Goal: Transaction & Acquisition: Purchase product/service

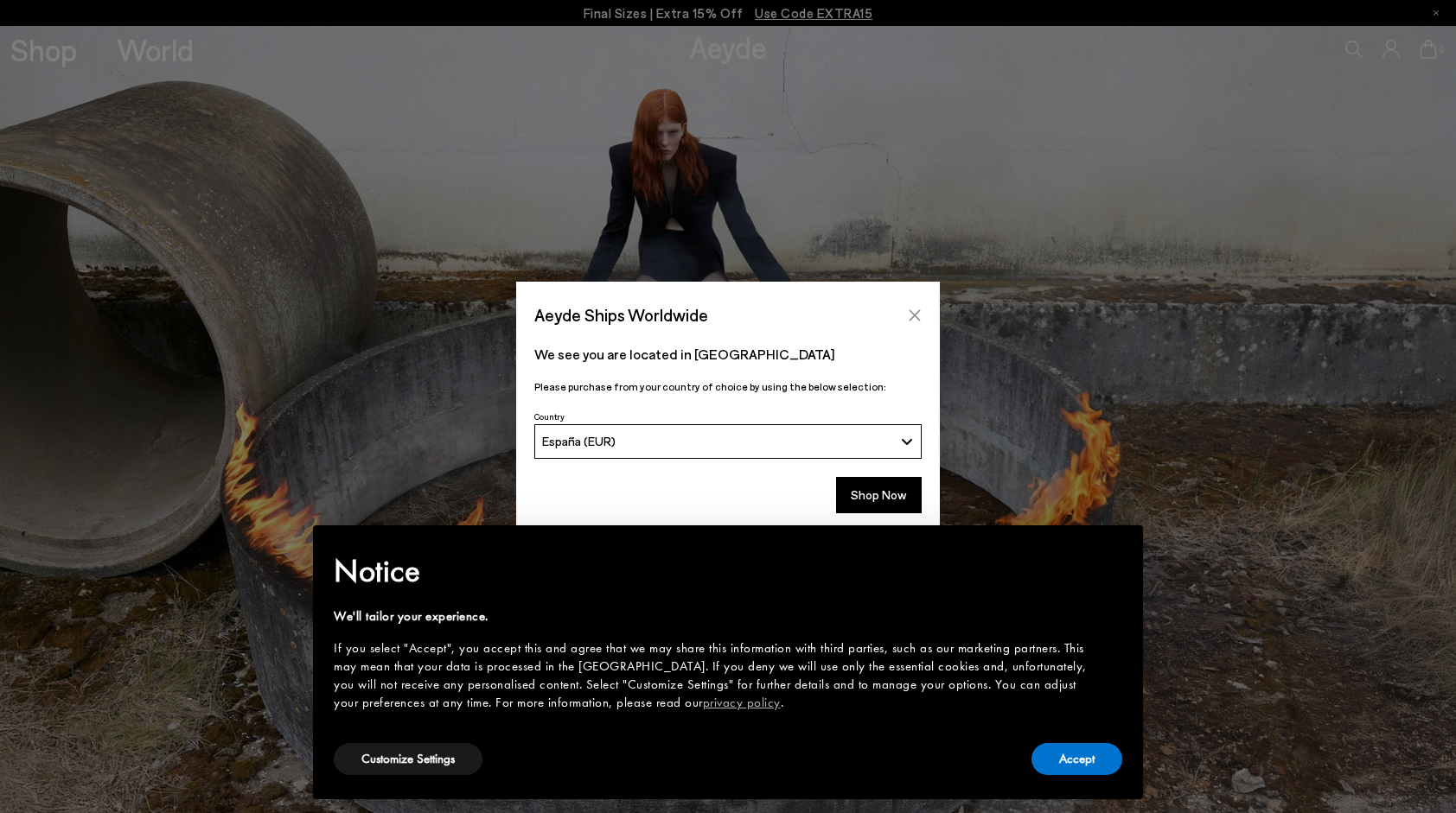
click at [913, 317] on icon "Close" at bounding box center [915, 315] width 12 height 12
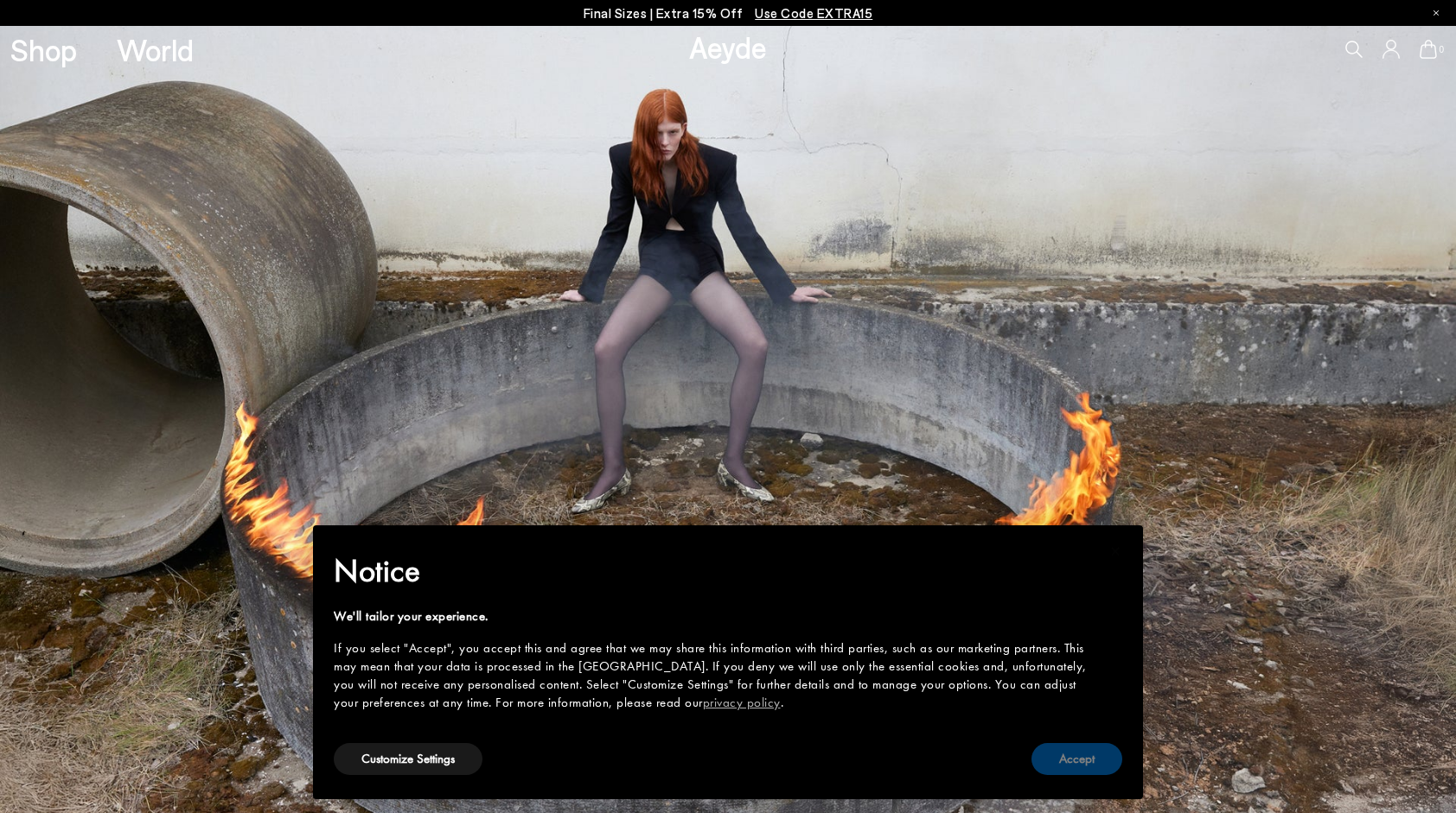
click at [1062, 766] on button "Accept" at bounding box center [1077, 759] width 90 height 32
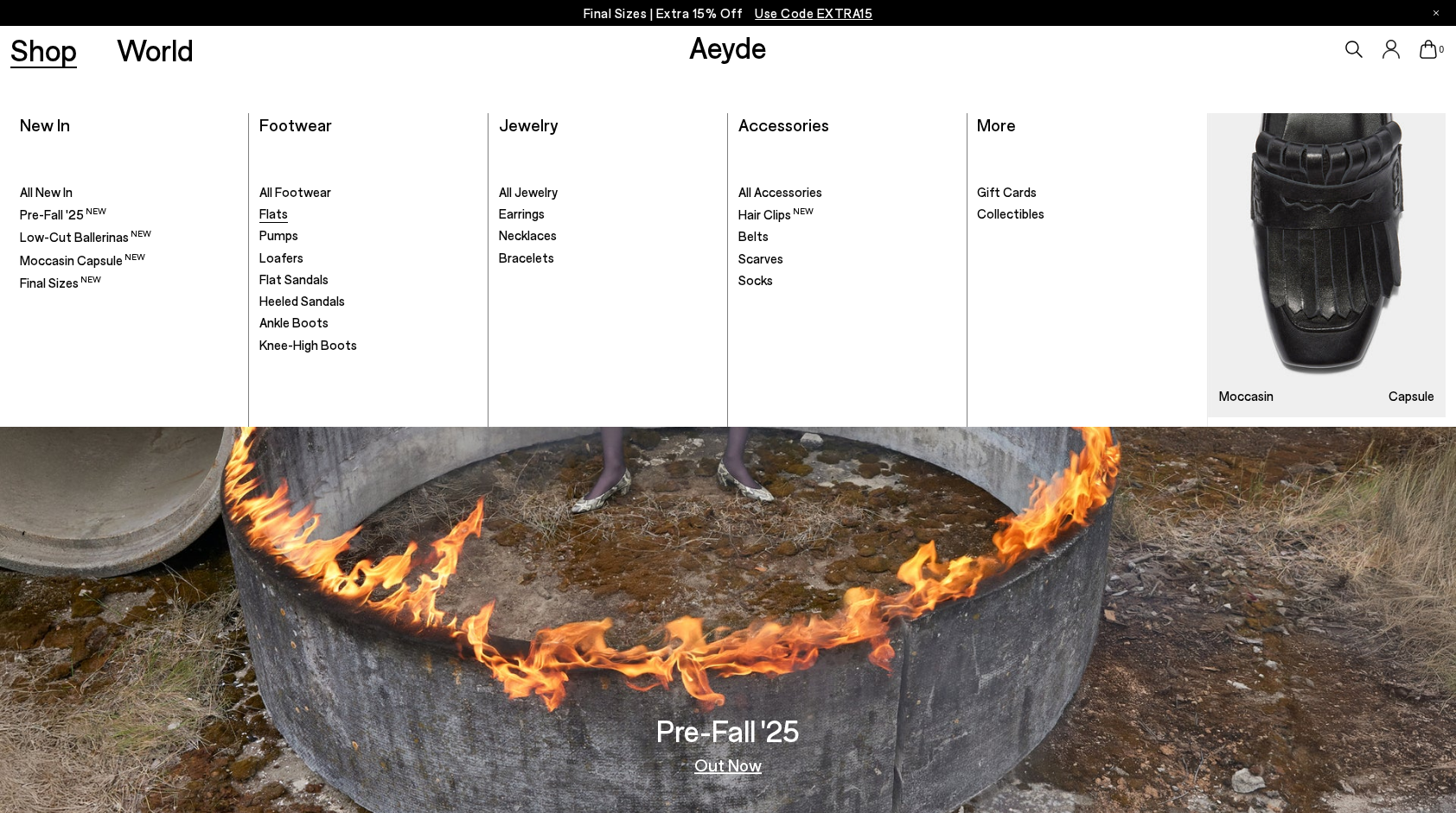
click at [280, 216] on span "Flats" at bounding box center [274, 213] width 29 height 15
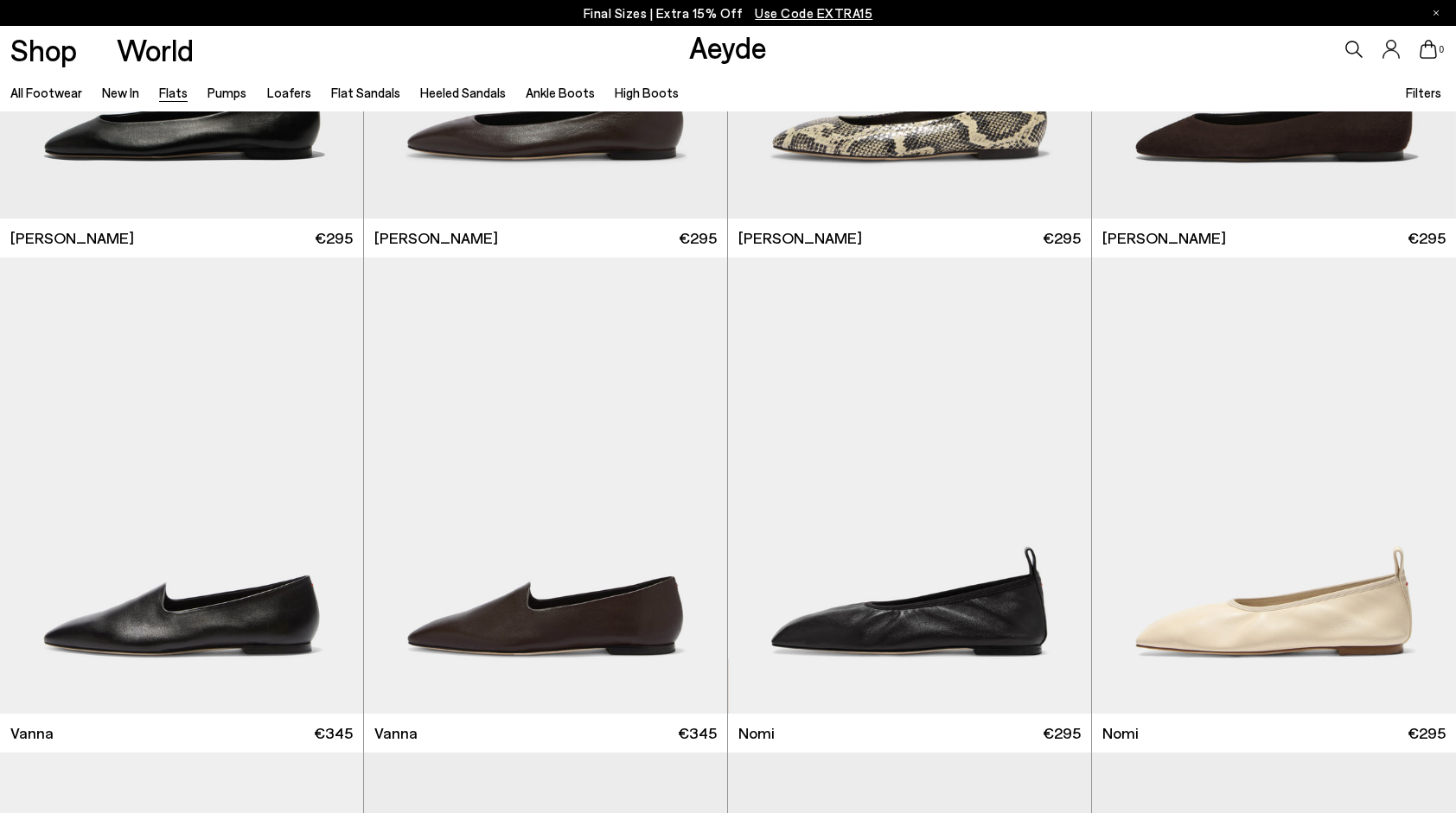
scroll to position [354, 0]
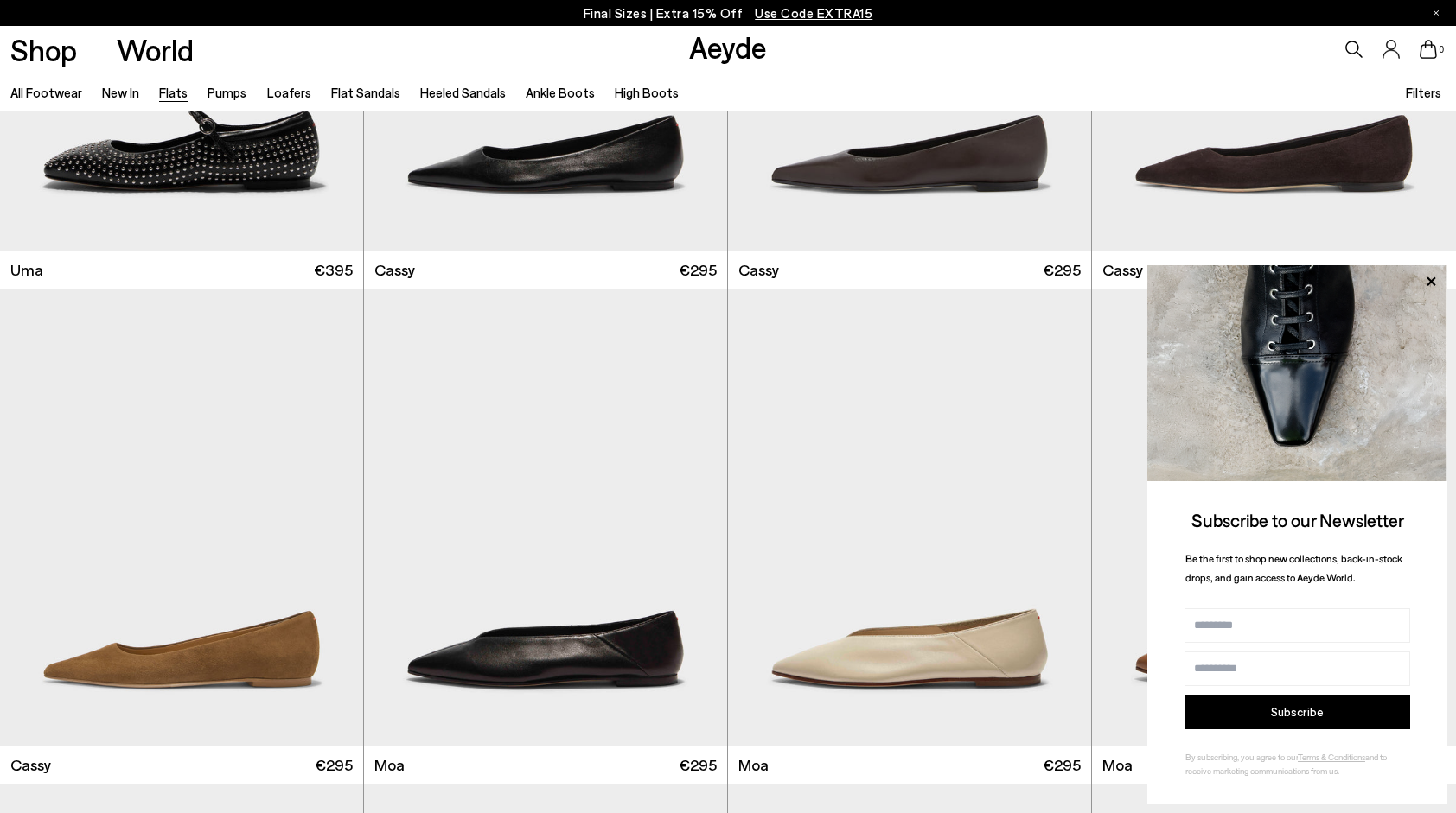
scroll to position [2477, 0]
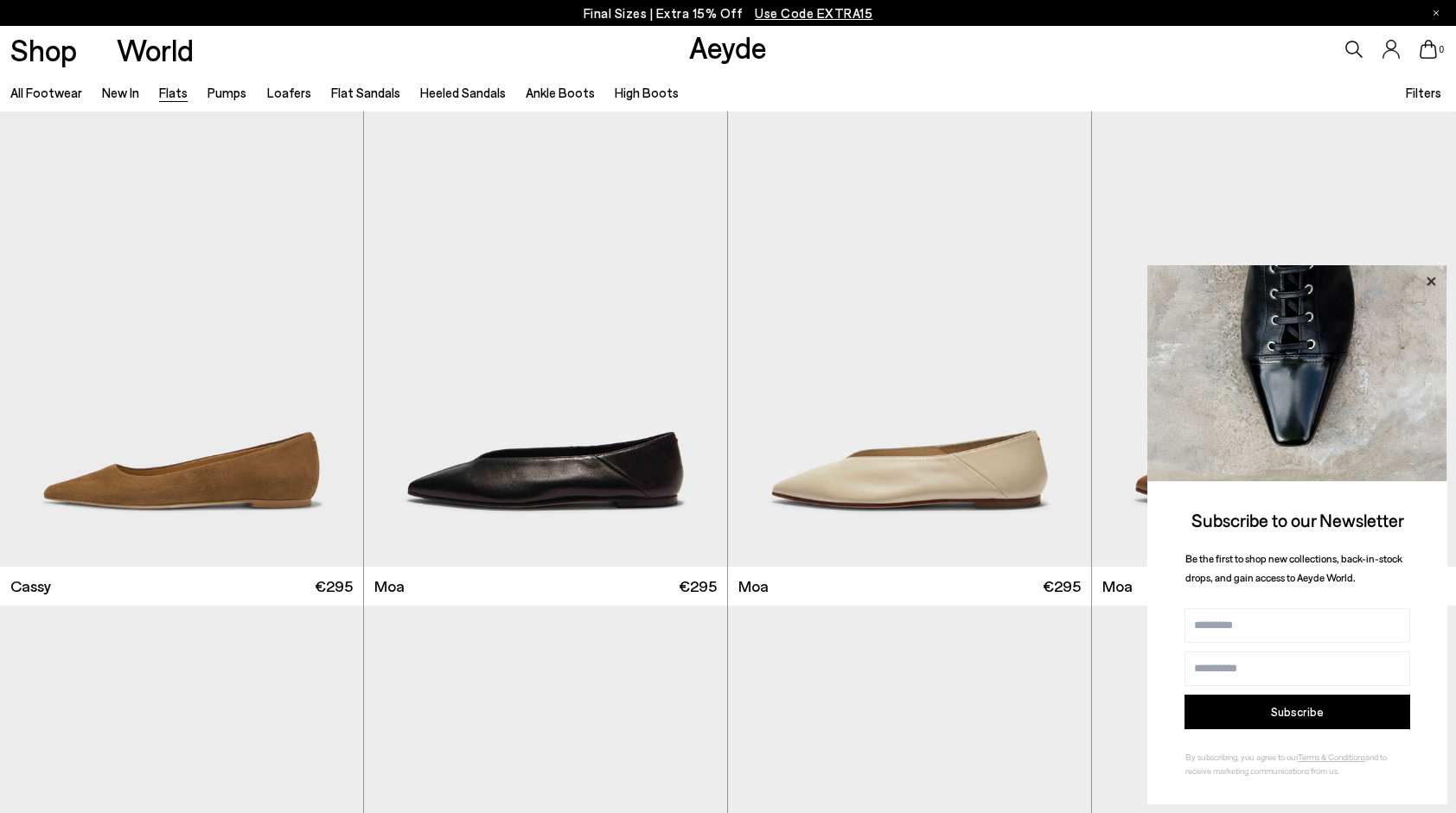
click at [1428, 276] on icon at bounding box center [1431, 281] width 22 height 22
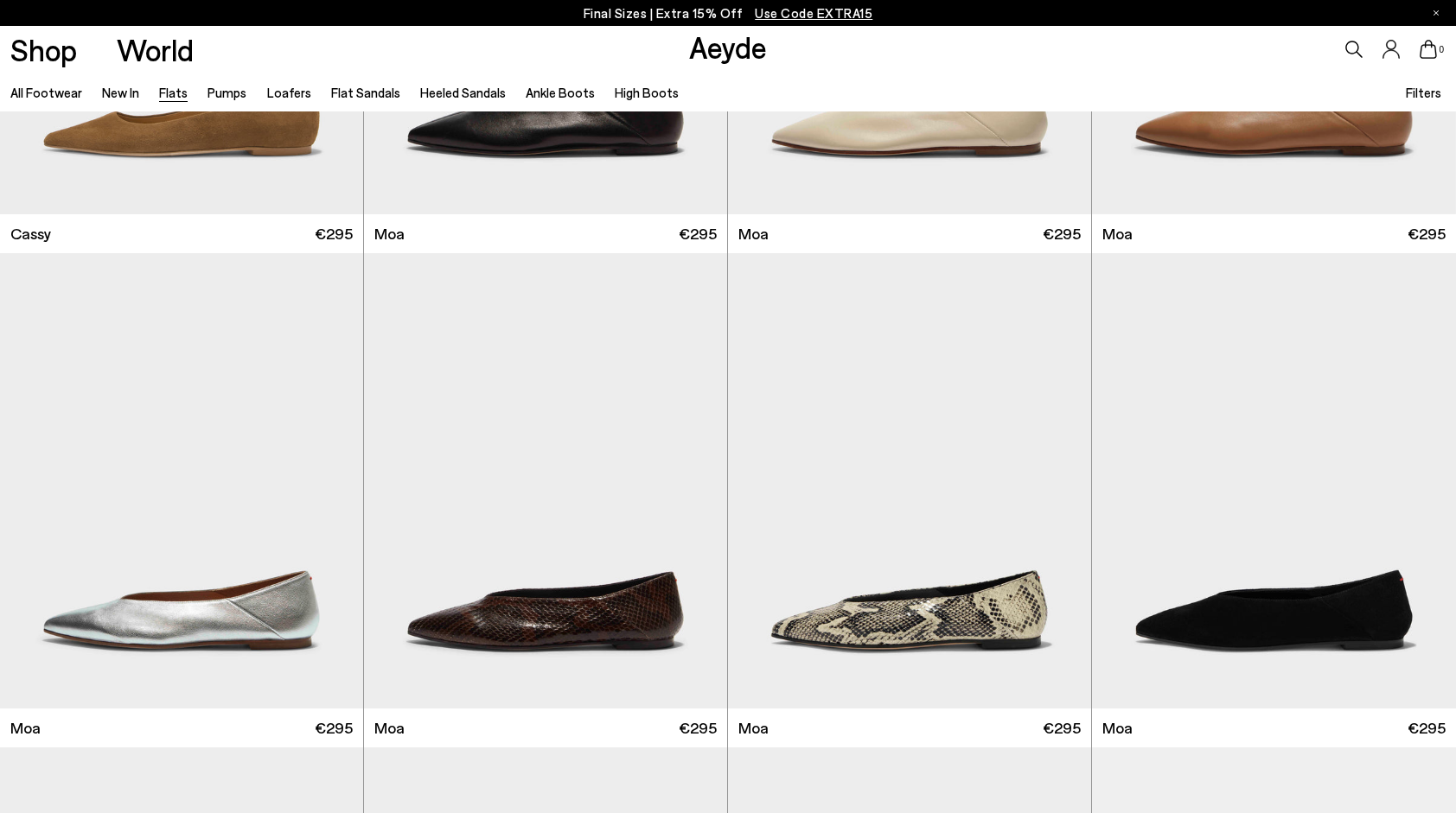
scroll to position [2849, 0]
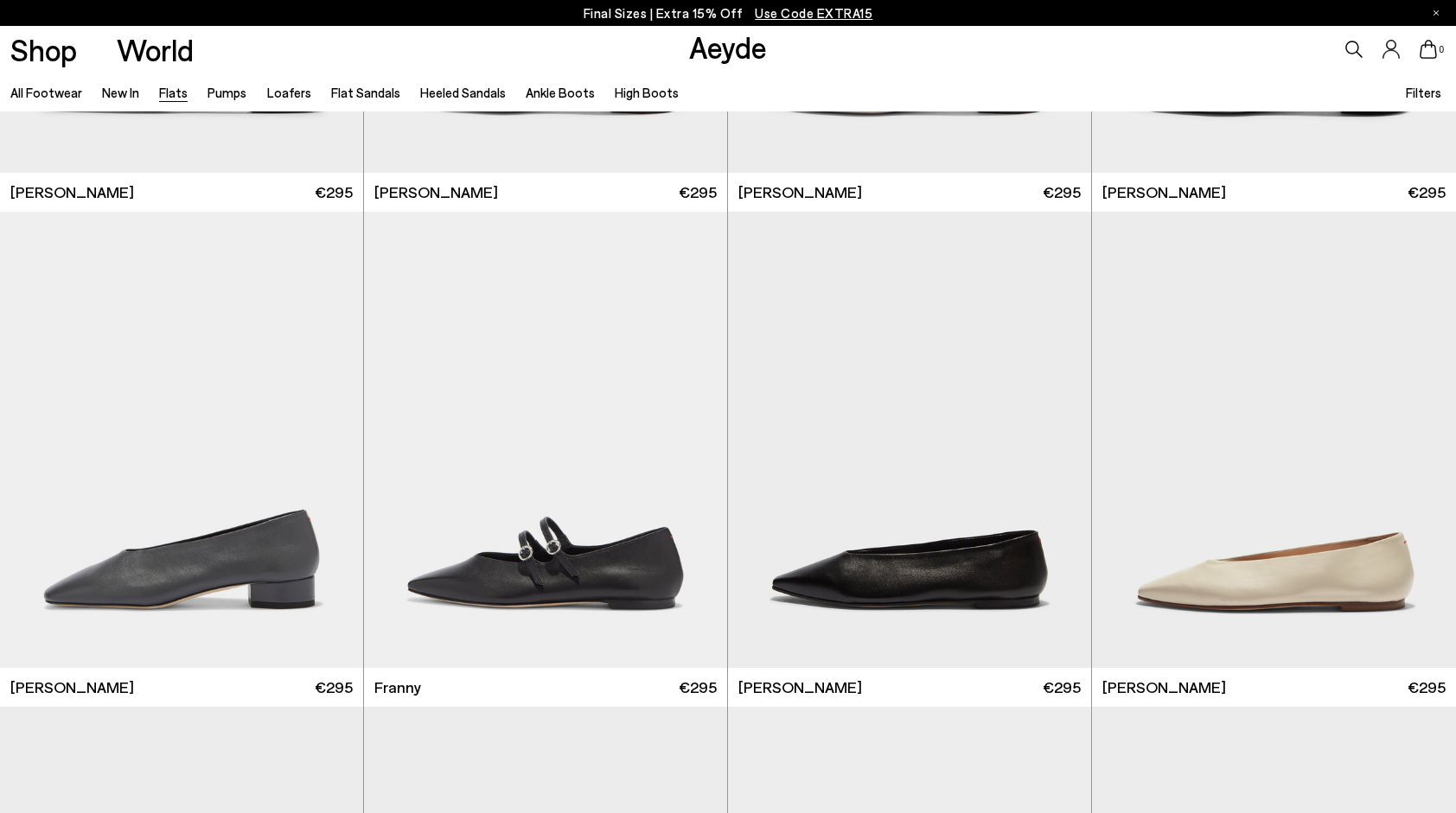
scroll to position [5504, 0]
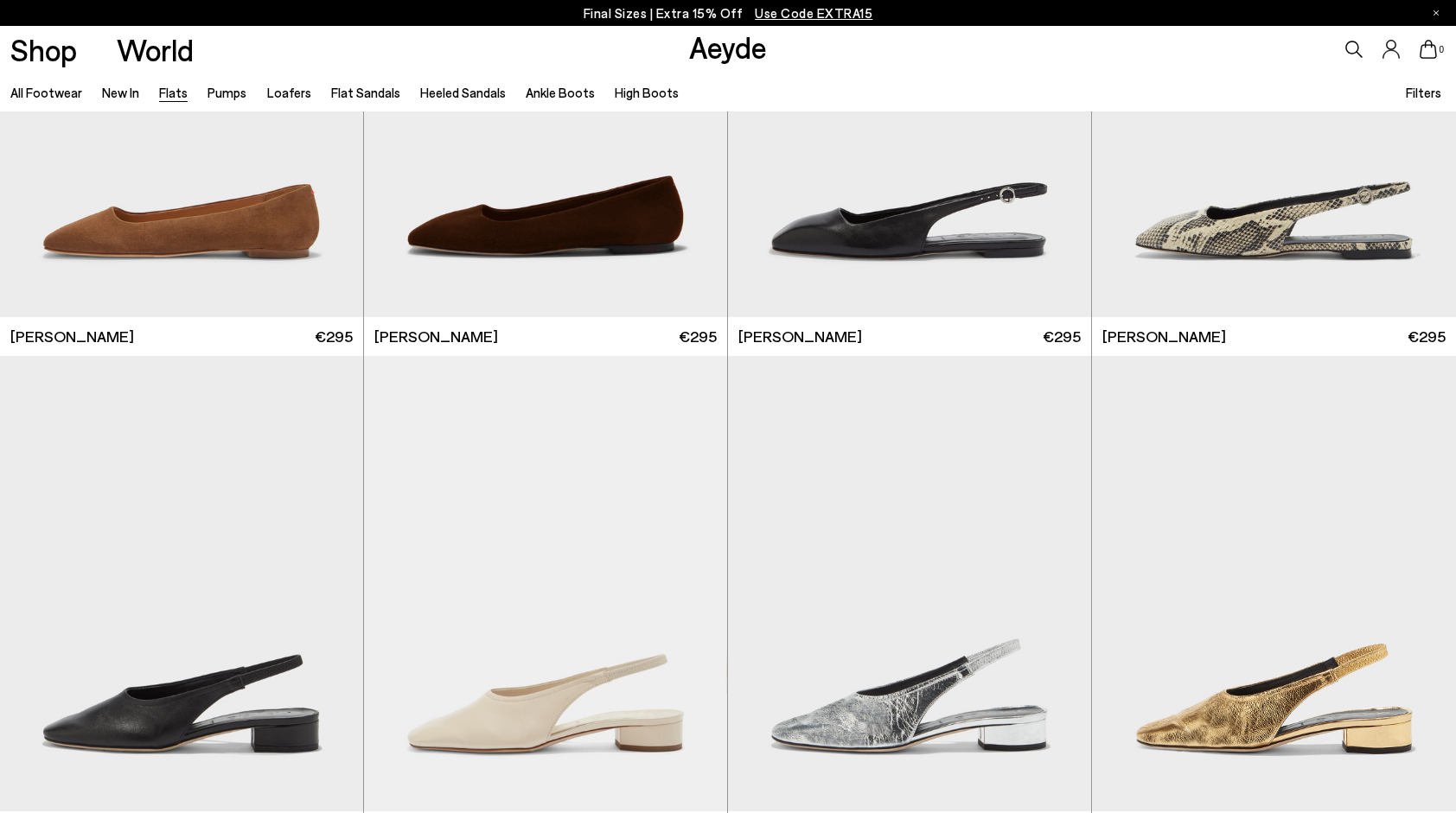
scroll to position [6717, 0]
